Goal: Find specific page/section: Find specific page/section

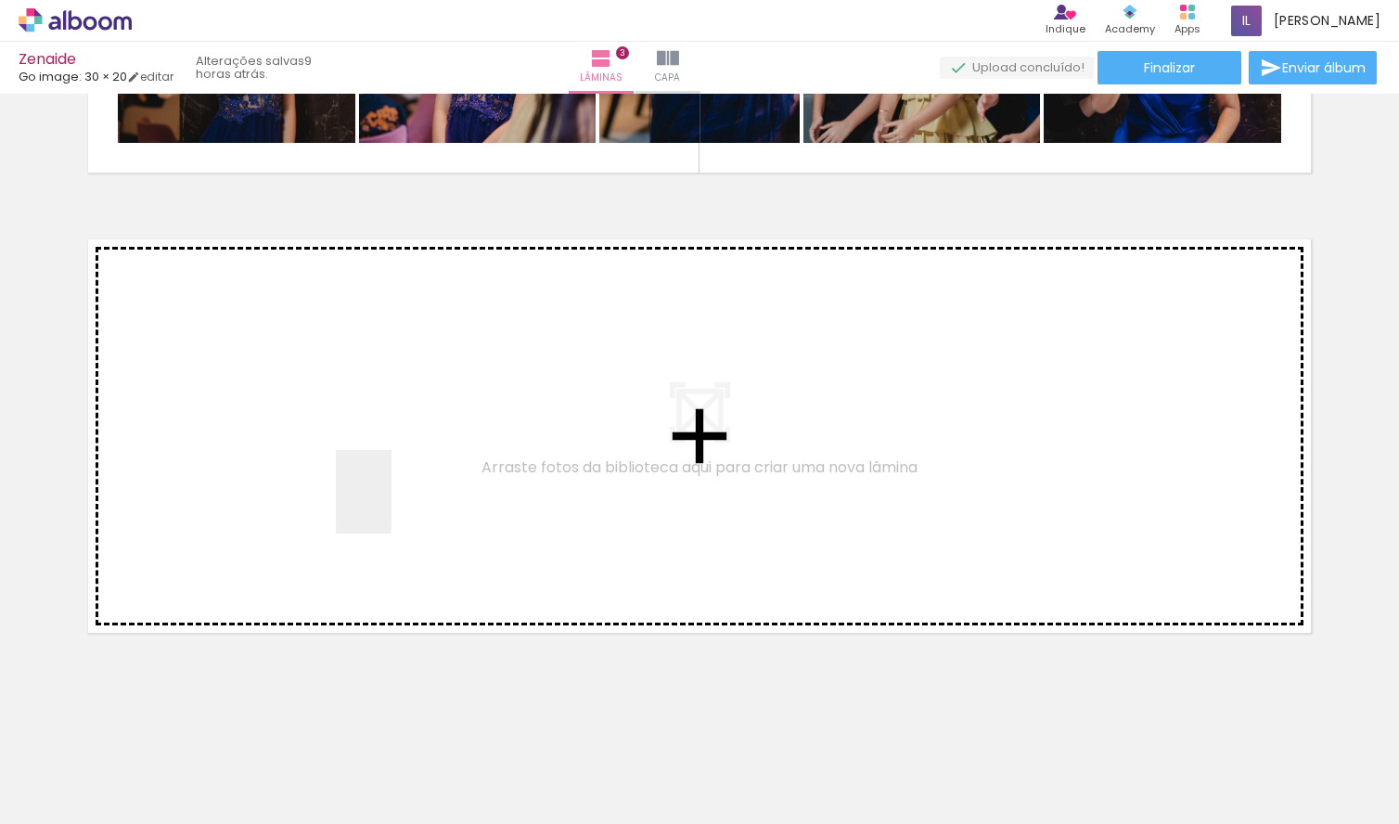
drag, startPoint x: 188, startPoint y: 774, endPoint x: 400, endPoint y: 499, distance: 346.6
click at [400, 499] on quentale-workspace at bounding box center [699, 412] width 1399 height 824
